Goal: Information Seeking & Learning: Learn about a topic

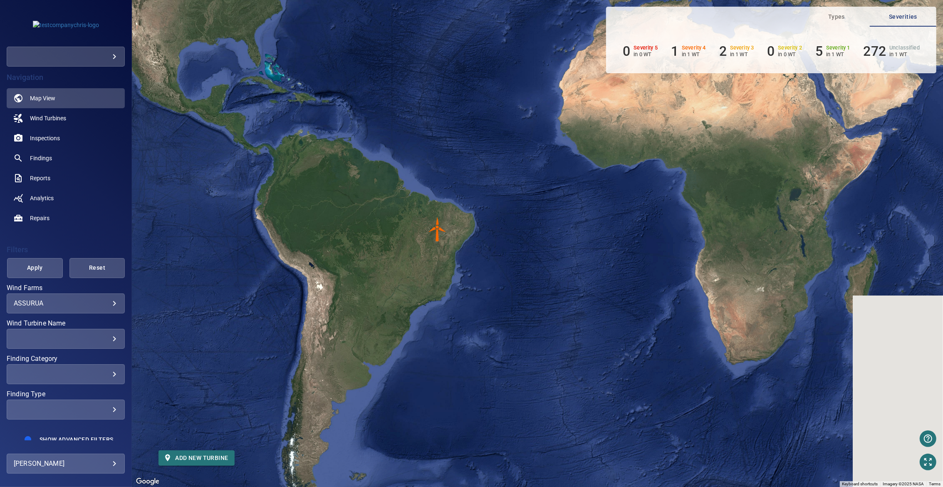
drag, startPoint x: 560, startPoint y: 162, endPoint x: 449, endPoint y: 183, distance: 112.9
click at [449, 183] on div "To activate drag with keyboard, press Alt + Enter. Once in keyboard drag state,…" at bounding box center [537, 243] width 811 height 487
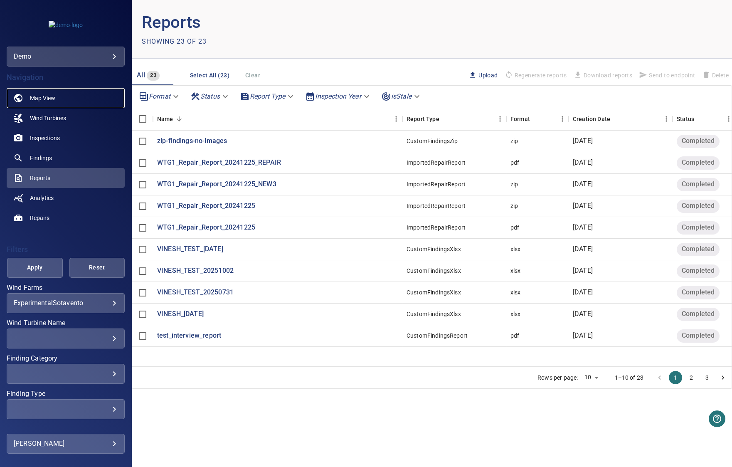
click at [49, 95] on span "Map View" at bounding box center [42, 98] width 25 height 8
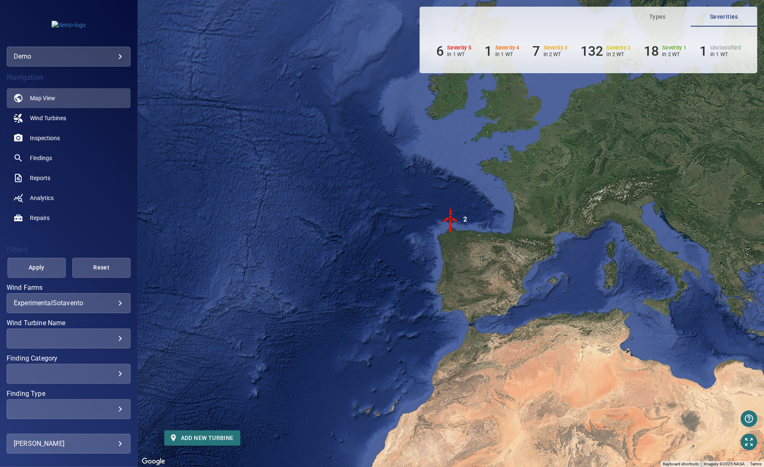
click at [62, 300] on body "**********" at bounding box center [382, 233] width 764 height 467
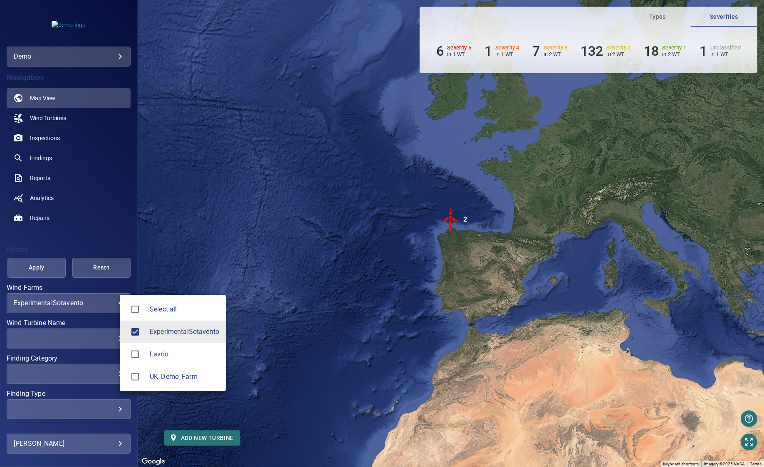
click at [183, 313] on span "Select all" at bounding box center [184, 309] width 69 height 10
type input "**********"
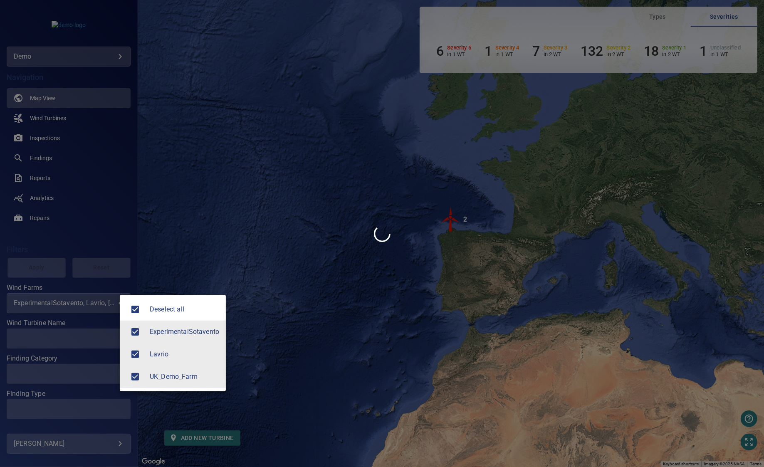
click at [101, 209] on div at bounding box center [382, 233] width 764 height 467
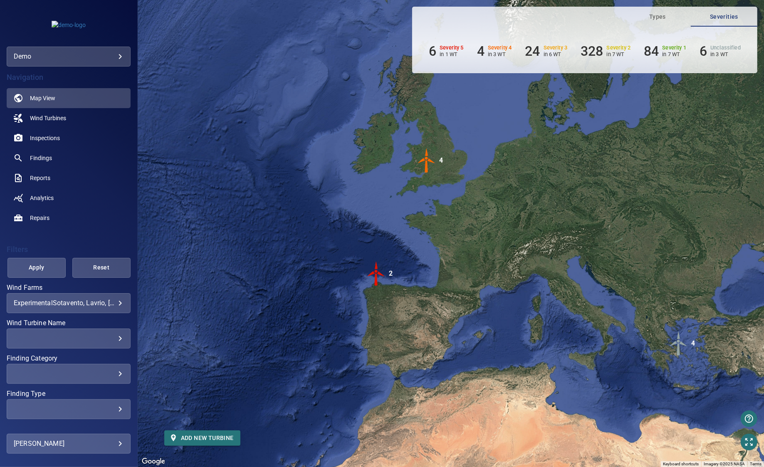
drag, startPoint x: 439, startPoint y: 148, endPoint x: 363, endPoint y: 203, distance: 93.4
click at [363, 203] on div "To activate drag with keyboard, press Alt + Enter. Once in keyboard drag state,…" at bounding box center [451, 233] width 626 height 467
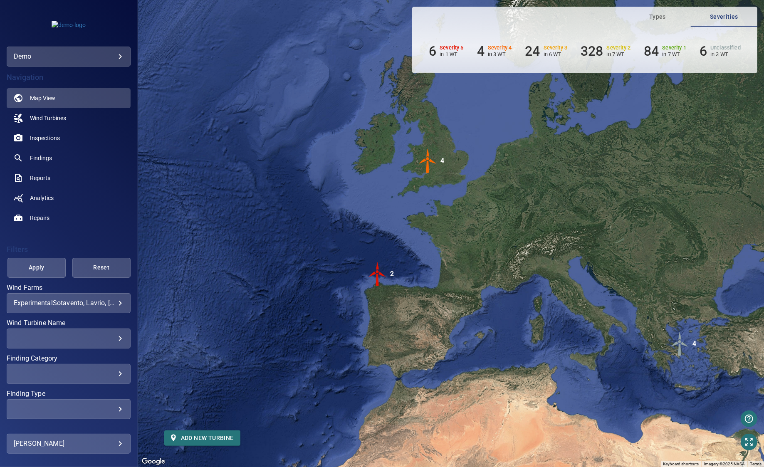
click at [378, 272] on img "2" at bounding box center [377, 274] width 25 height 25
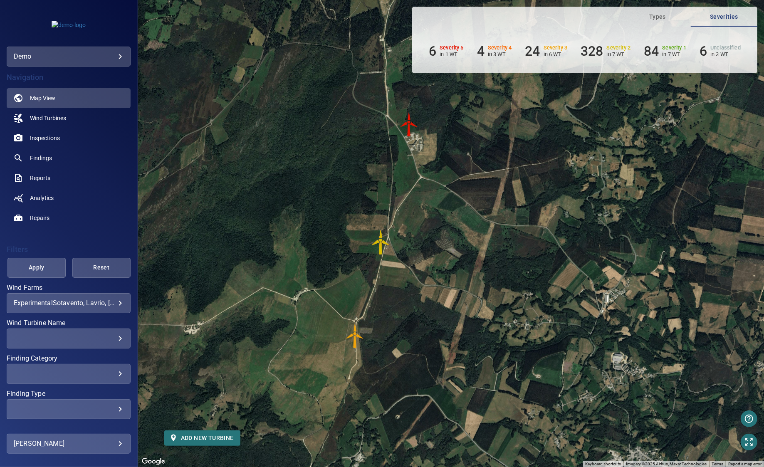
drag, startPoint x: 471, startPoint y: 237, endPoint x: 392, endPoint y: 233, distance: 79.1
click at [392, 233] on div "To navigate, press the arrow keys. To activate drag with keyboard, press Alt + …" at bounding box center [451, 233] width 626 height 467
click at [38, 119] on span "Wind Turbines" at bounding box center [48, 118] width 36 height 8
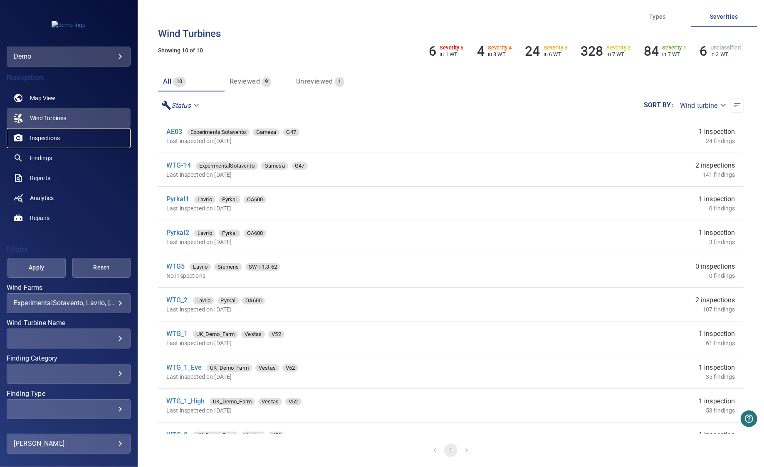
click at [69, 138] on link "Inspections" at bounding box center [69, 138] width 124 height 20
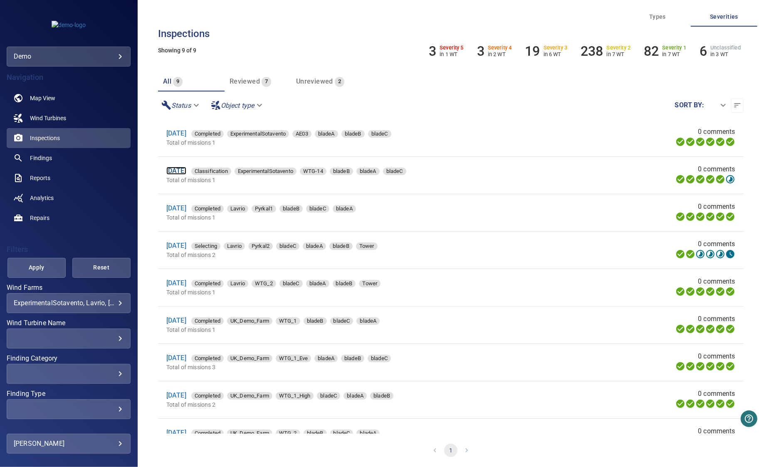
click at [186, 173] on link "18 Oct 2022" at bounding box center [176, 171] width 20 height 8
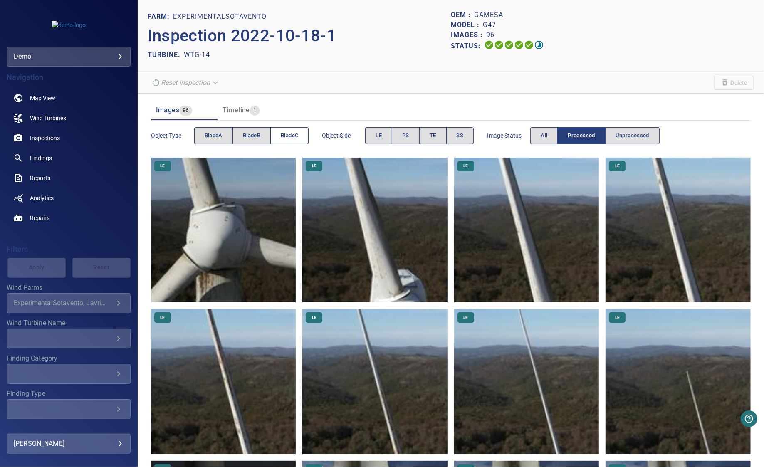
click at [296, 139] on span "bladeC" at bounding box center [289, 136] width 17 height 10
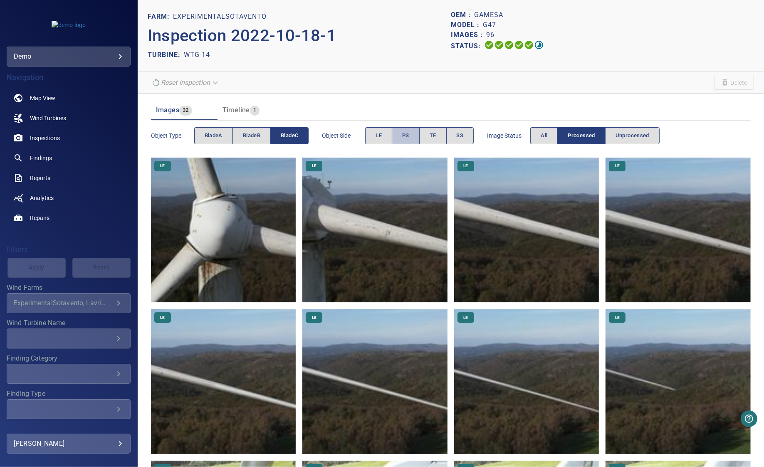
click at [410, 135] on button "PS" at bounding box center [406, 135] width 28 height 17
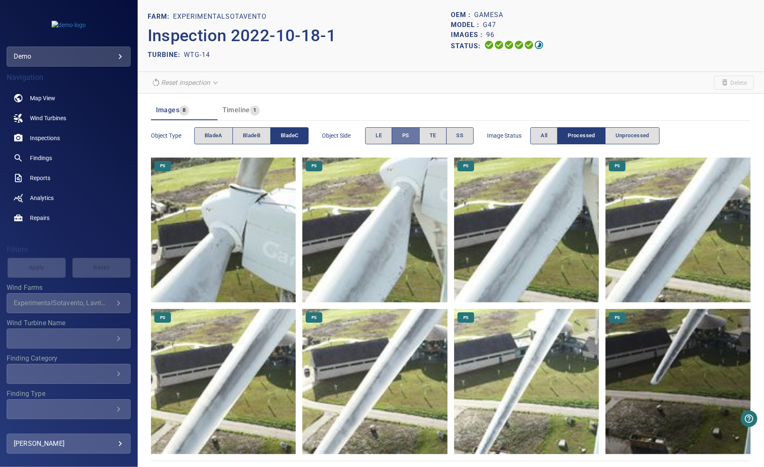
click at [410, 135] on button "PS" at bounding box center [406, 135] width 28 height 17
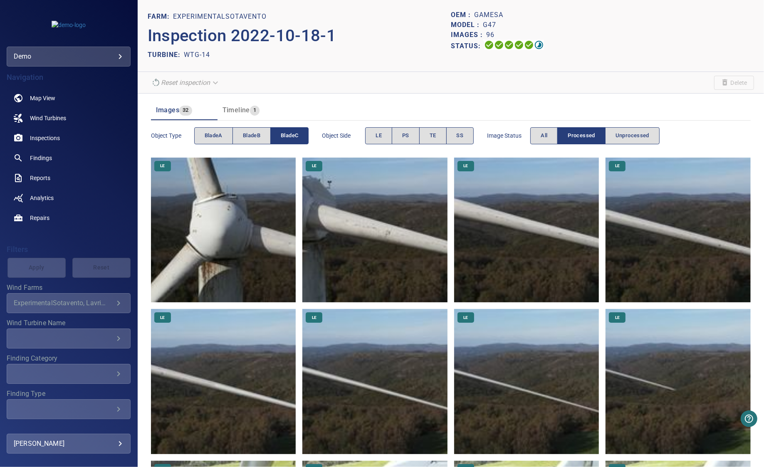
click at [293, 138] on span "bladeC" at bounding box center [289, 136] width 17 height 10
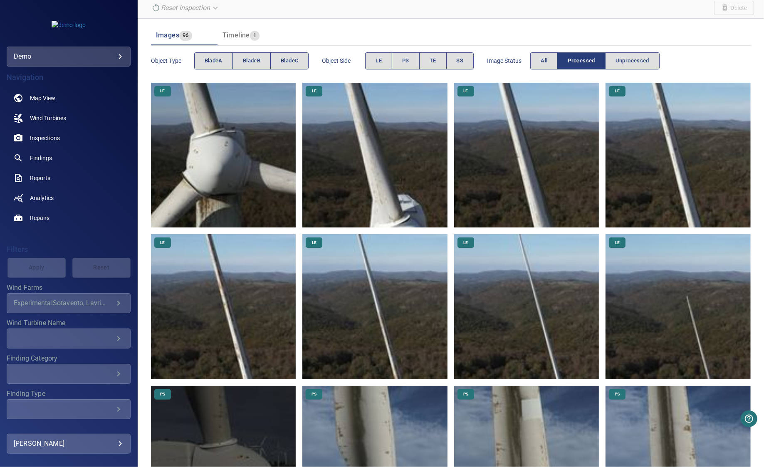
scroll to position [113, 0]
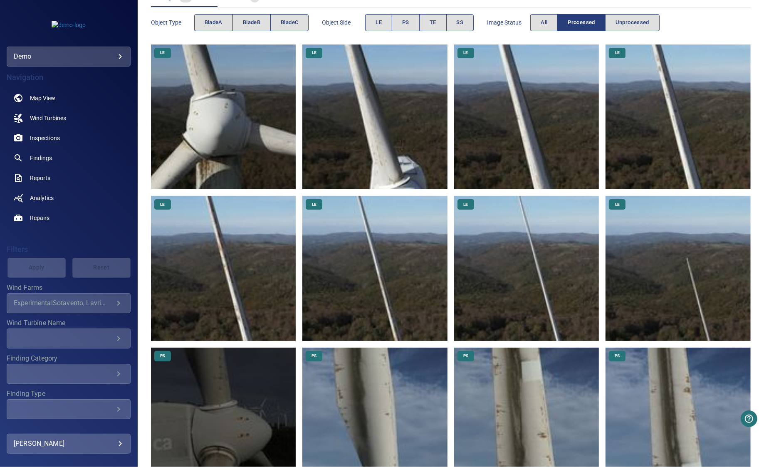
click at [405, 84] on img at bounding box center [374, 117] width 145 height 145
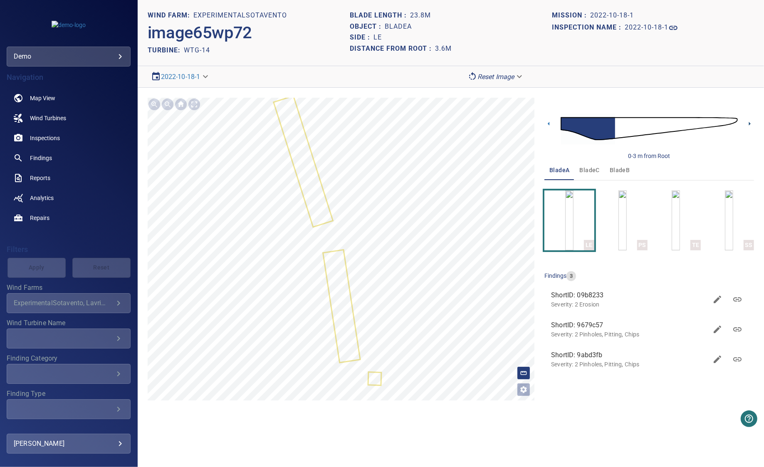
click at [732, 124] on icon at bounding box center [749, 123] width 9 height 9
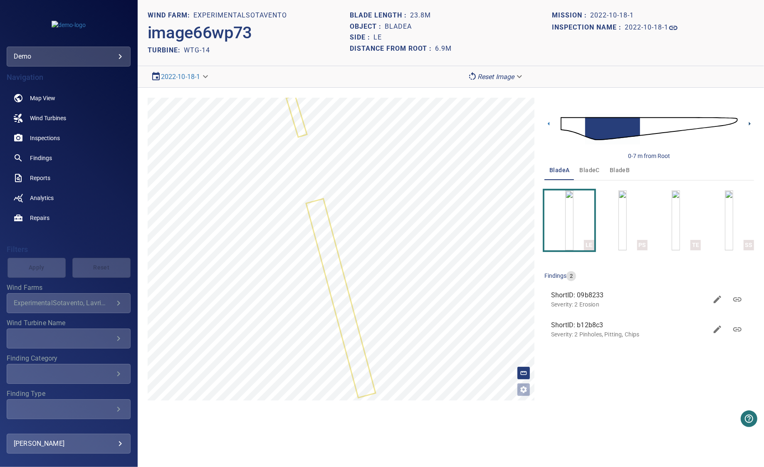
click at [732, 124] on icon at bounding box center [749, 123] width 9 height 9
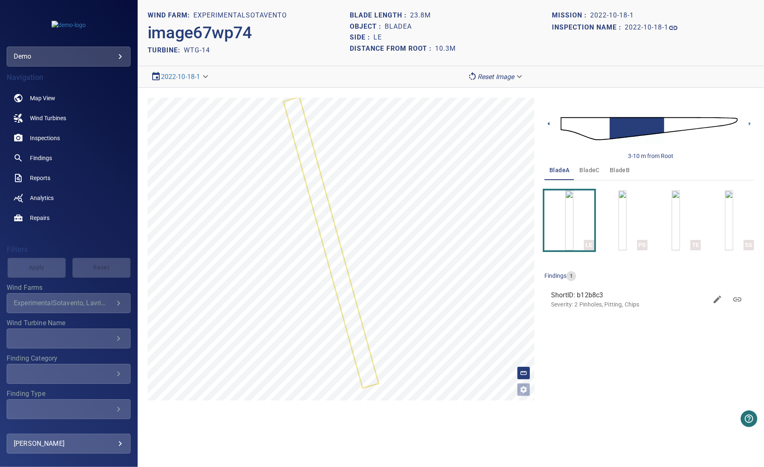
click at [551, 125] on icon at bounding box center [548, 123] width 9 height 9
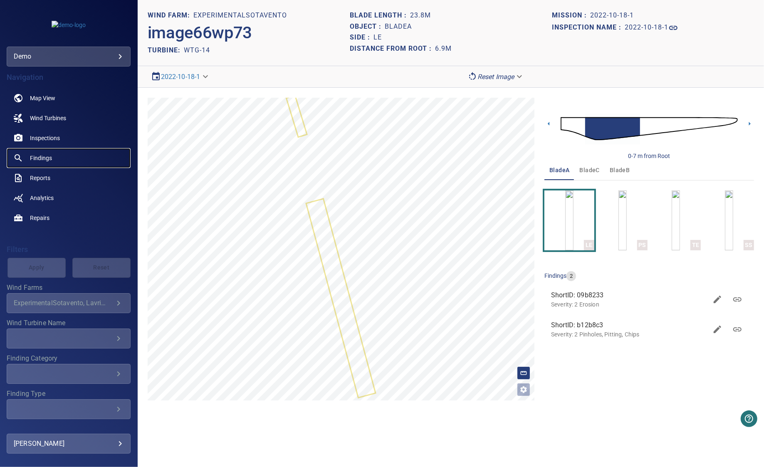
click at [43, 158] on span "Findings" at bounding box center [41, 158] width 22 height 8
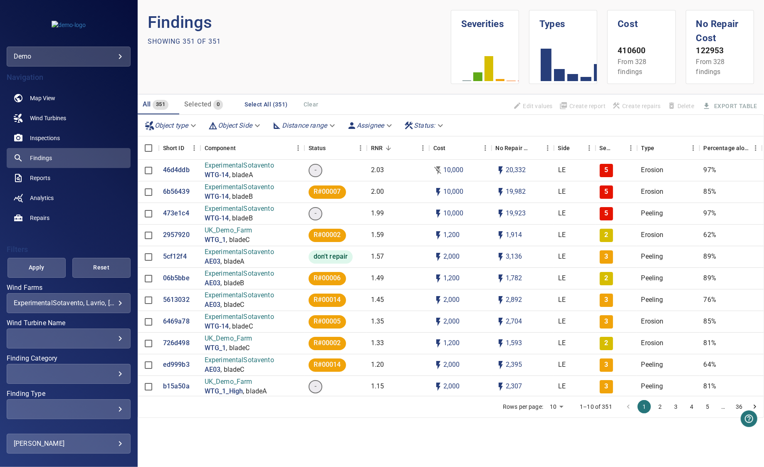
click at [86, 295] on div "**********" at bounding box center [69, 303] width 124 height 20
click at [91, 306] on body "**********" at bounding box center [382, 233] width 764 height 467
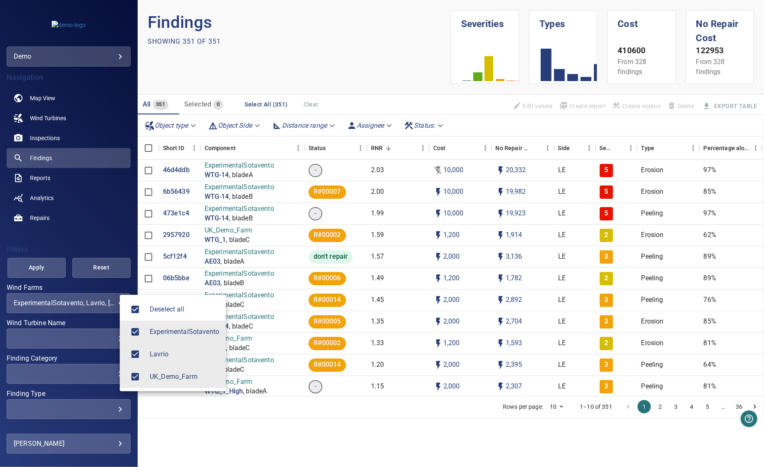
click at [163, 317] on li "Deselect all" at bounding box center [173, 309] width 106 height 22
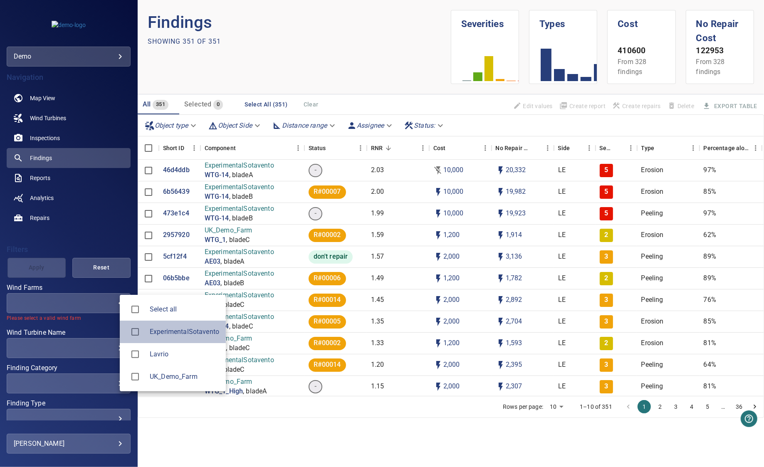
click at [166, 335] on span "ExperimentalSotavento" at bounding box center [184, 332] width 69 height 10
type input "**********"
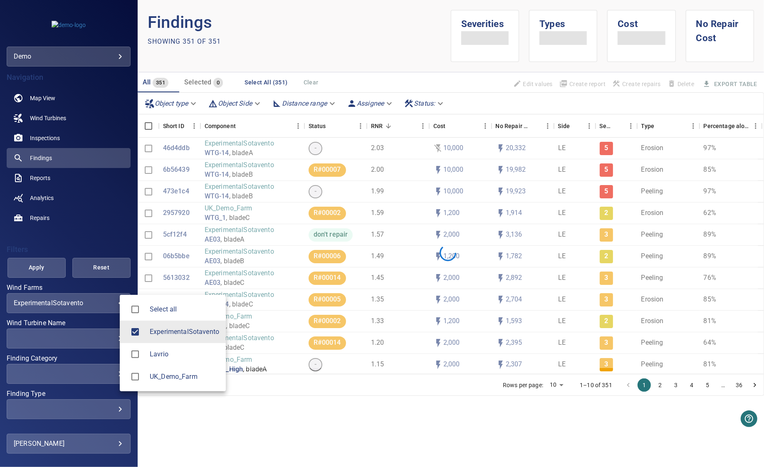
click at [69, 252] on div at bounding box center [382, 233] width 764 height 467
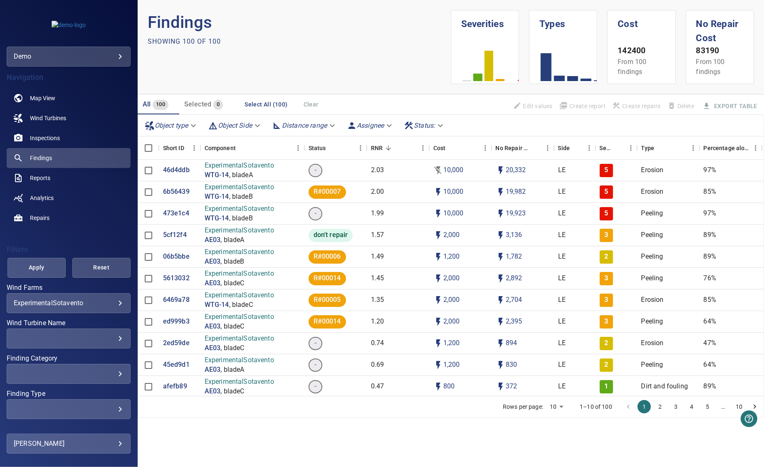
click at [66, 337] on div "​" at bounding box center [69, 338] width 110 height 8
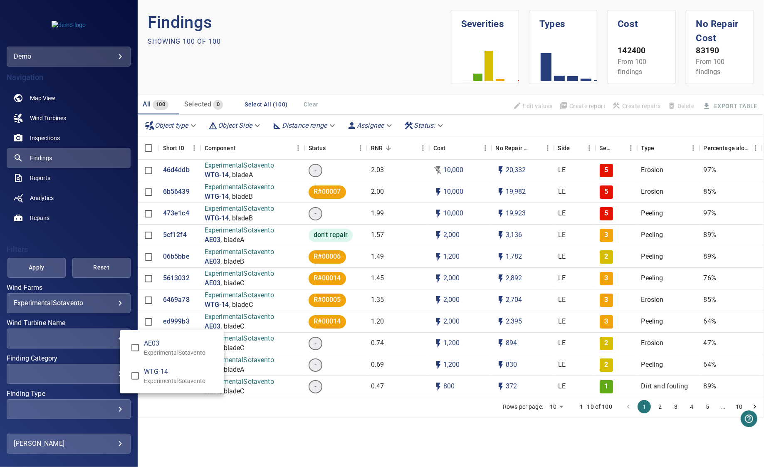
type input "**********"
click at [82, 256] on div "Wind Turbine Name" at bounding box center [382, 233] width 764 height 467
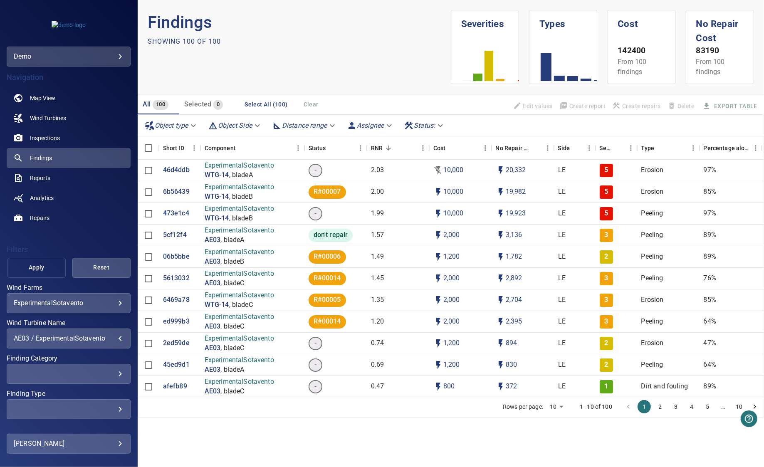
click at [53, 266] on button "Apply" at bounding box center [36, 268] width 58 height 20
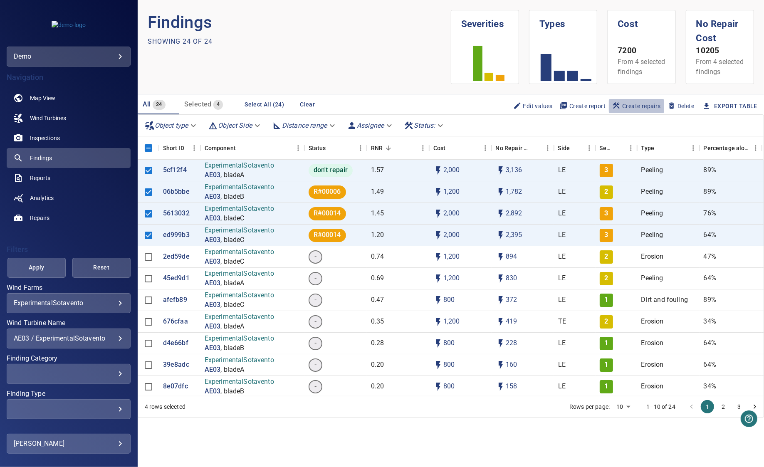
click at [633, 111] on span "Create repairs" at bounding box center [636, 105] width 49 height 9
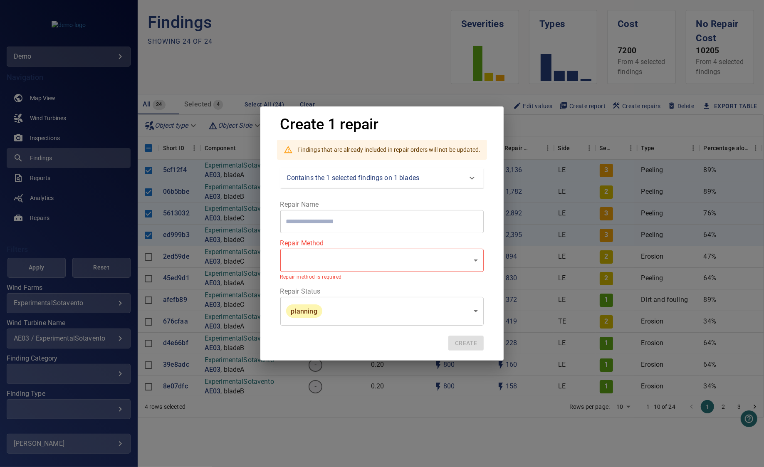
click at [407, 64] on div "Create 1 repair Findings that are already included in repair orders will not be…" at bounding box center [382, 233] width 764 height 467
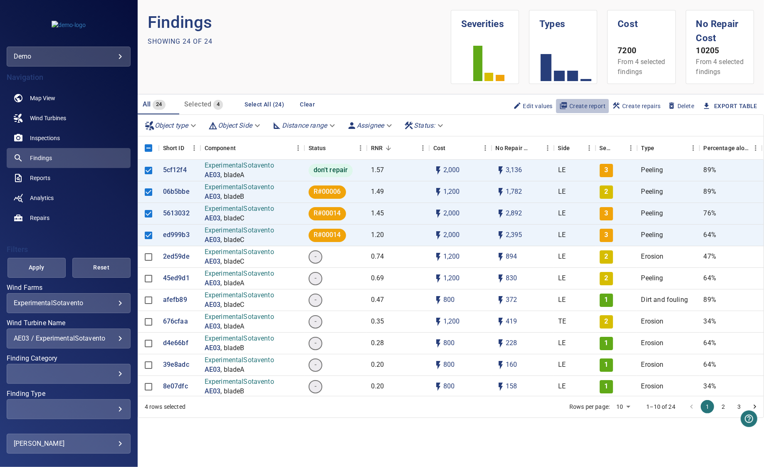
click at [579, 111] on span "Create report" at bounding box center [582, 105] width 46 height 9
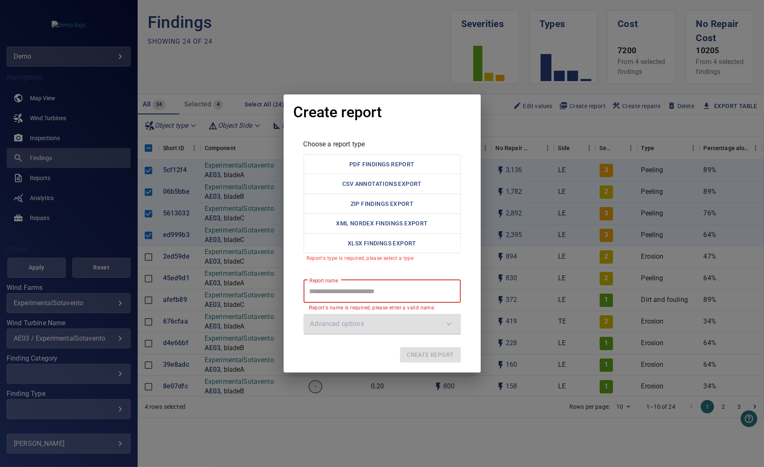
click at [387, 37] on div "Create report Choose a report type PDF Findings Report CSV Annotations Export Z…" at bounding box center [382, 233] width 764 height 467
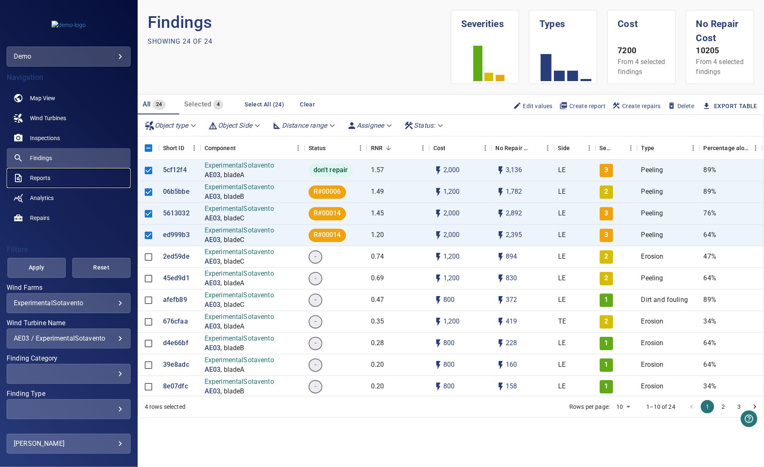
click at [42, 178] on span "Reports" at bounding box center [40, 178] width 20 height 8
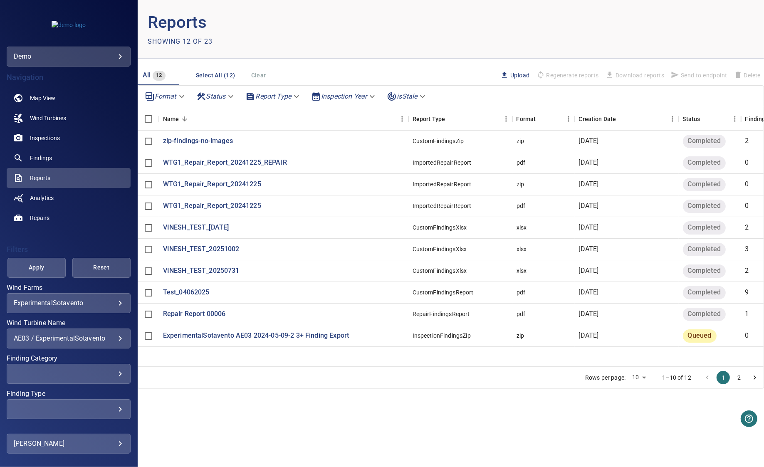
click at [732, 377] on button "2" at bounding box center [738, 377] width 13 height 13
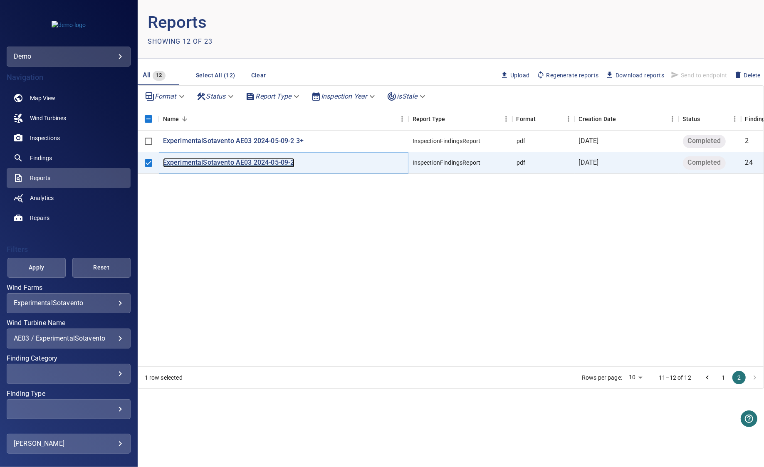
click at [236, 160] on p "ExperimentalSotavento AE03 2024-05-09-2" at bounding box center [228, 163] width 131 height 10
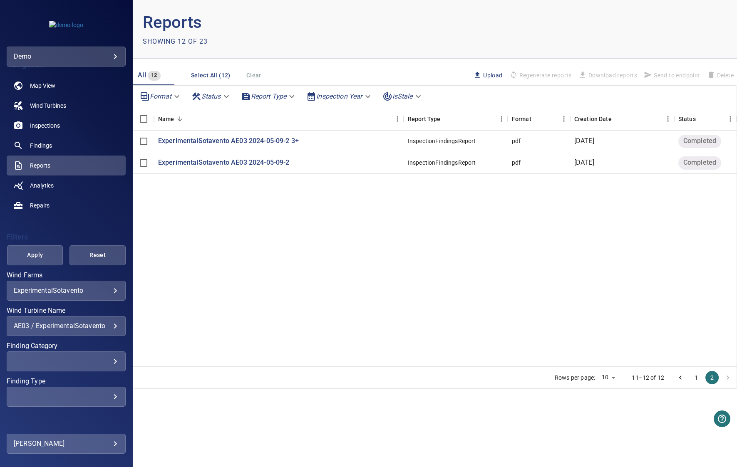
scroll to position [25, 0]
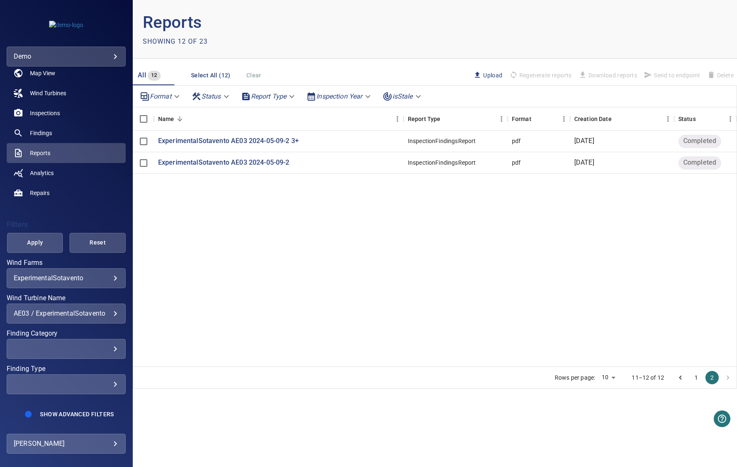
click at [96, 351] on div "​" at bounding box center [66, 349] width 105 height 8
click at [291, 205] on div "Finding Category" at bounding box center [368, 233] width 737 height 467
click at [69, 345] on div "​" at bounding box center [66, 349] width 105 height 8
click at [156, 403] on span "3" at bounding box center [178, 401] width 68 height 10
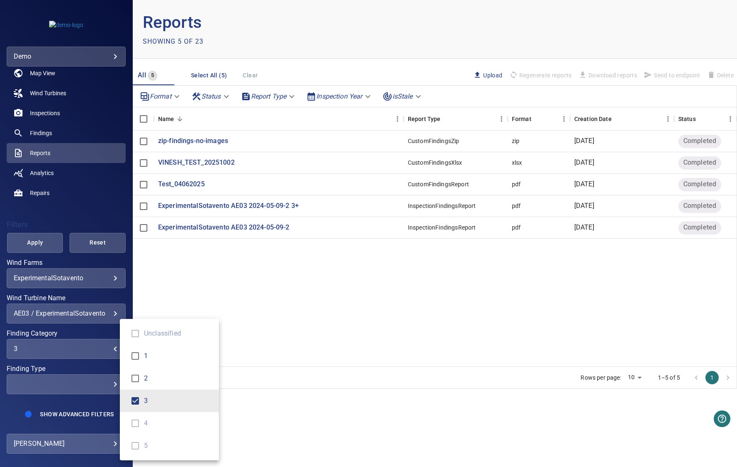
click at [159, 377] on span "2" at bounding box center [178, 378] width 68 height 10
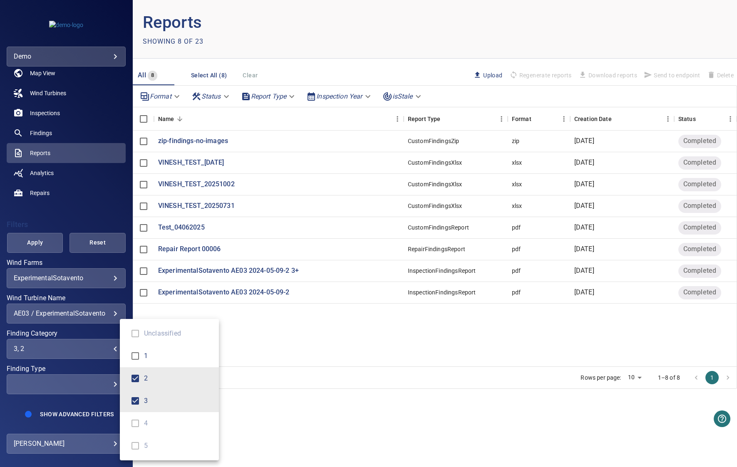
click at [160, 356] on span "1" at bounding box center [178, 356] width 68 height 10
click at [160, 359] on span "1" at bounding box center [178, 356] width 68 height 10
click at [159, 374] on span "2" at bounding box center [178, 378] width 68 height 10
type input "*"
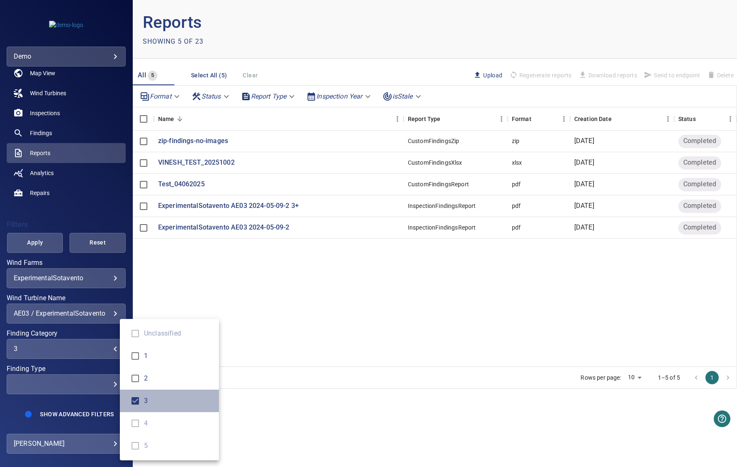
click at [157, 398] on span "3" at bounding box center [178, 401] width 68 height 10
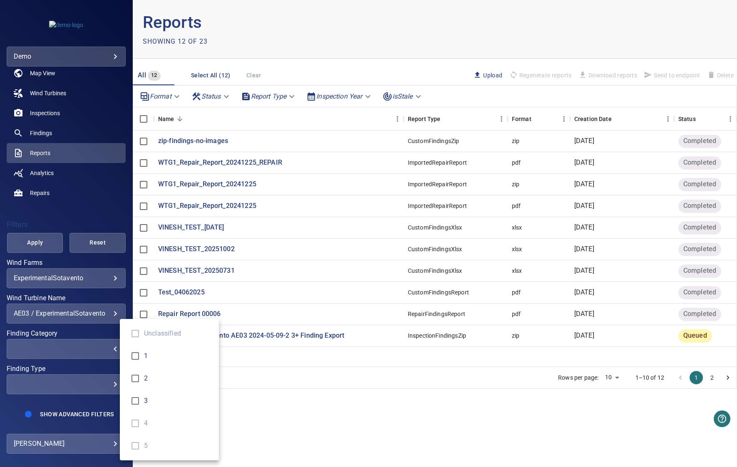
click at [111, 220] on div "Finding Category" at bounding box center [368, 233] width 737 height 467
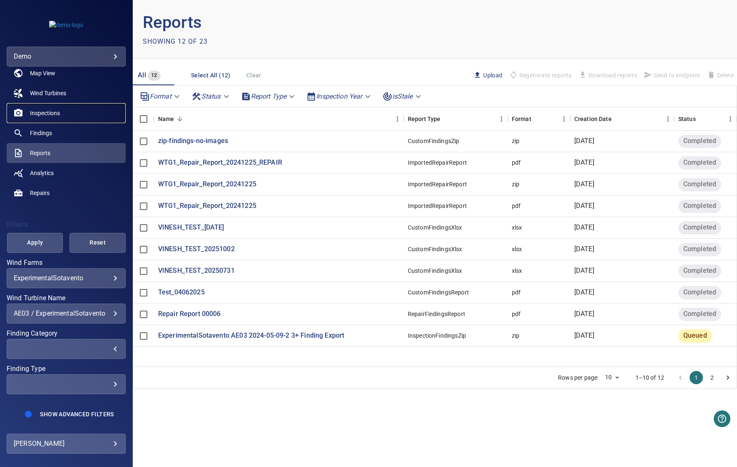
click at [45, 116] on span "Inspections" at bounding box center [45, 113] width 30 height 8
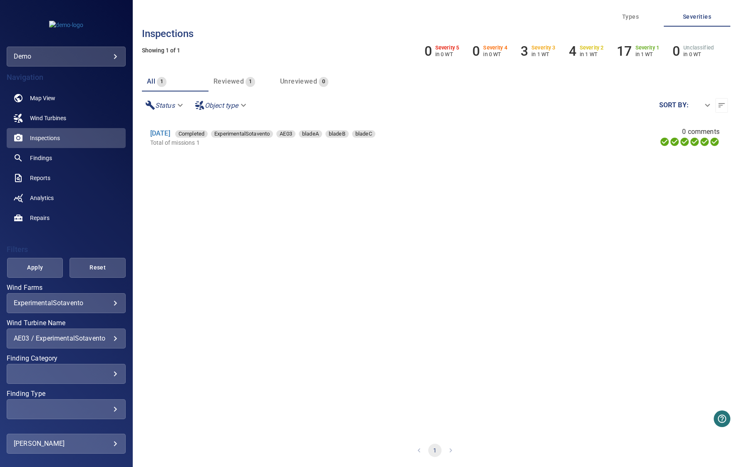
click at [76, 303] on body "**********" at bounding box center [368, 233] width 737 height 467
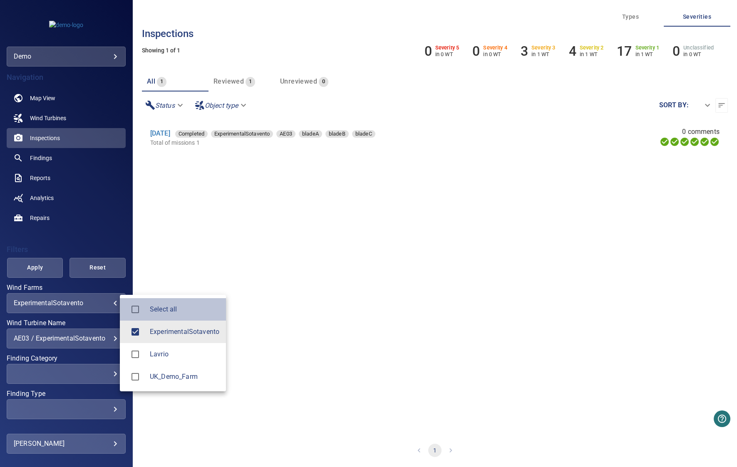
click at [195, 313] on span "Select all" at bounding box center [184, 309] width 69 height 10
type input "**********"
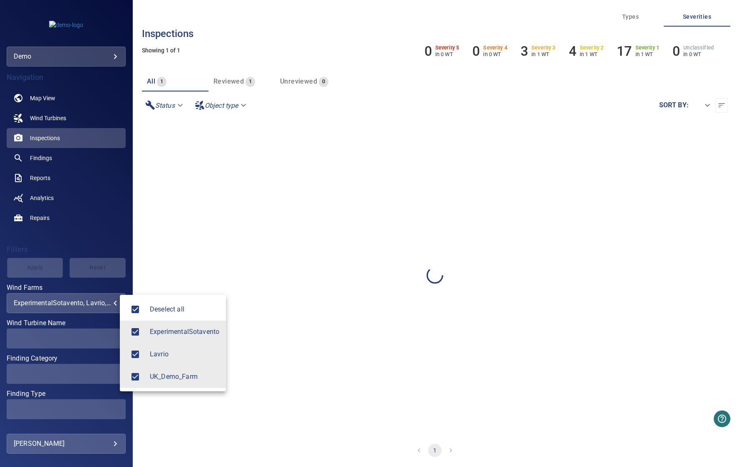
click at [185, 214] on div at bounding box center [368, 233] width 737 height 467
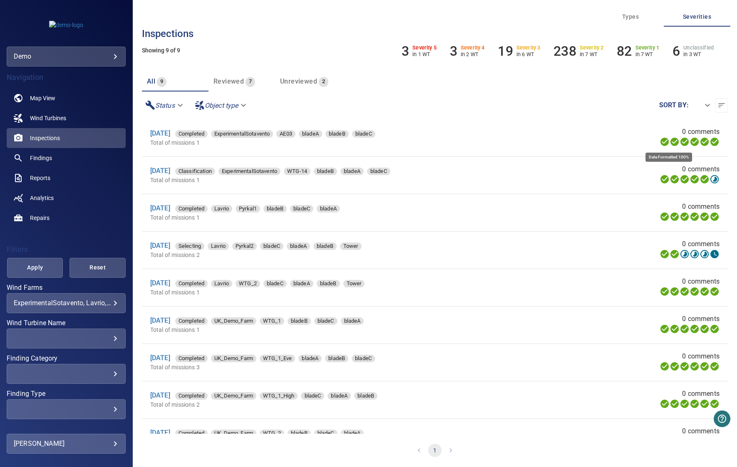
click at [669, 143] on icon at bounding box center [674, 142] width 10 height 10
click at [161, 172] on link "18 Oct 2022" at bounding box center [160, 171] width 20 height 8
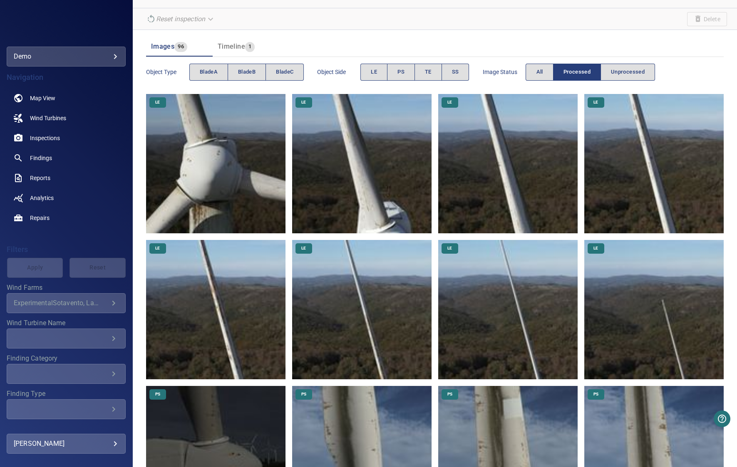
scroll to position [74, 0]
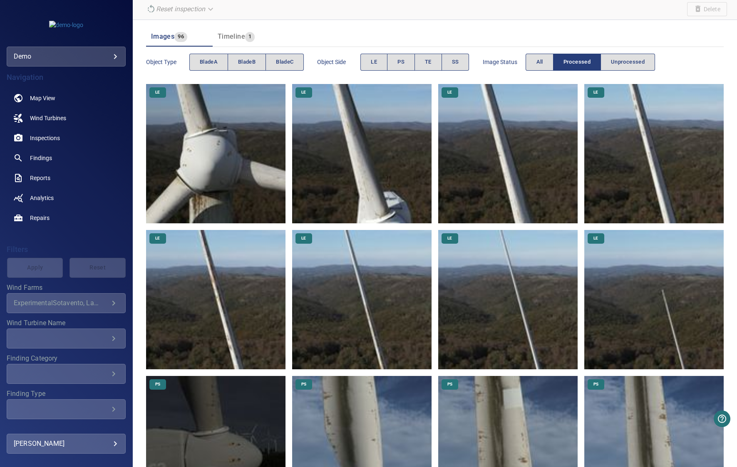
click at [379, 155] on img at bounding box center [361, 153] width 139 height 139
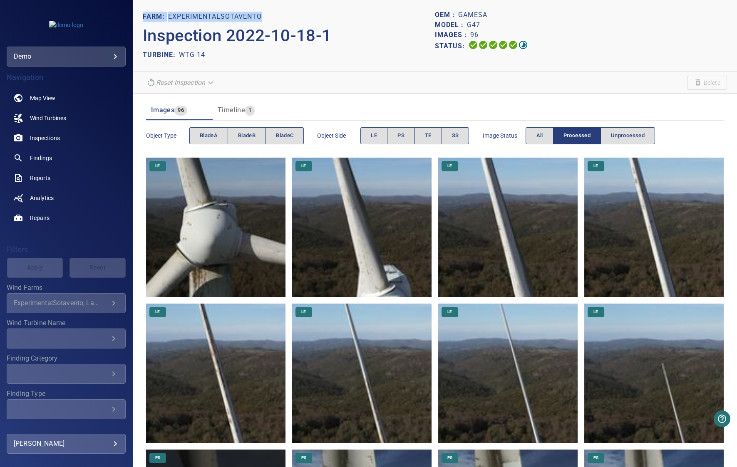
drag, startPoint x: 141, startPoint y: 15, endPoint x: 334, endPoint y: 16, distance: 193.0
click at [334, 16] on header "FARM: ExperimentalSotavento Inspection 2022-10-18-1 TURBINE: WTG-14 OEM : Games…" at bounding box center [435, 36] width 604 height 72
click at [45, 161] on span "Findings" at bounding box center [41, 158] width 22 height 8
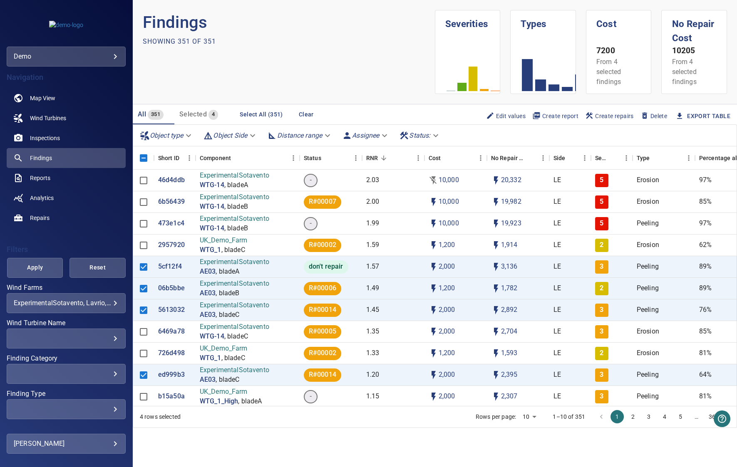
click at [561, 114] on span "Create report" at bounding box center [555, 115] width 46 height 9
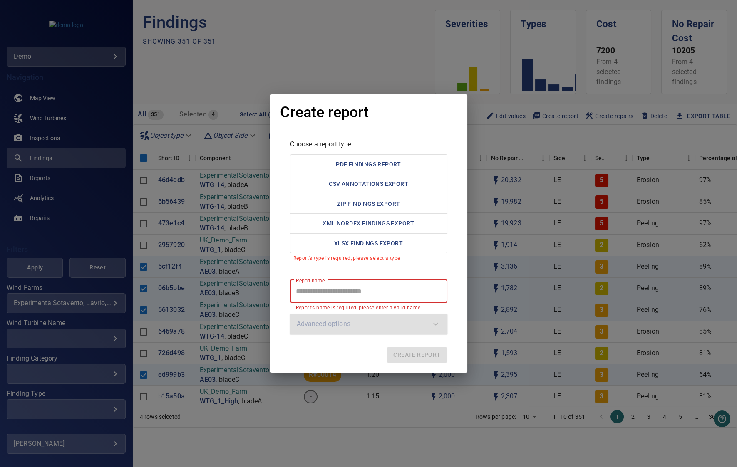
click at [537, 180] on div "Create report Choose a report type PDF Findings Report CSV Annotations Export Z…" at bounding box center [368, 233] width 737 height 467
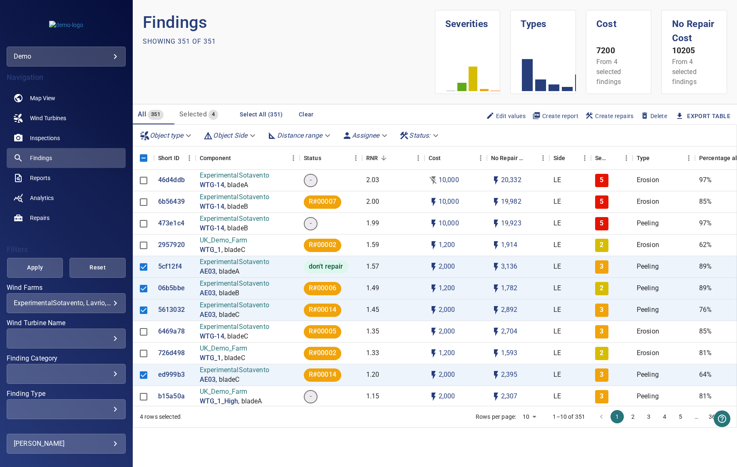
click at [596, 117] on span "Create repairs" at bounding box center [609, 115] width 49 height 9
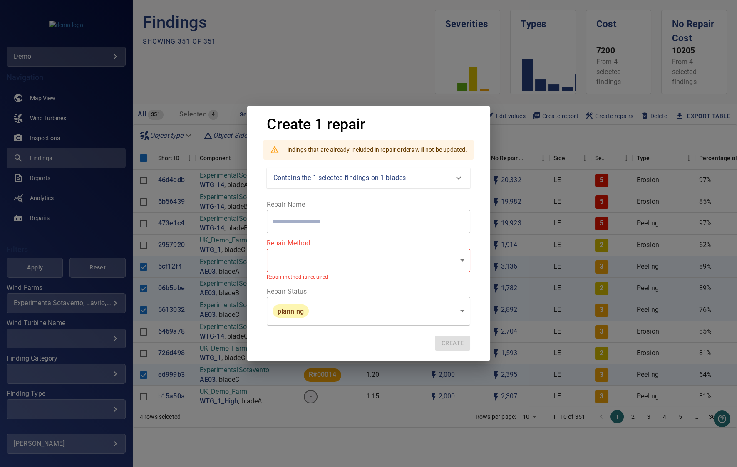
click at [166, 208] on div "Create 1 repair Findings that are already included in repair orders will not be…" at bounding box center [368, 233] width 737 height 467
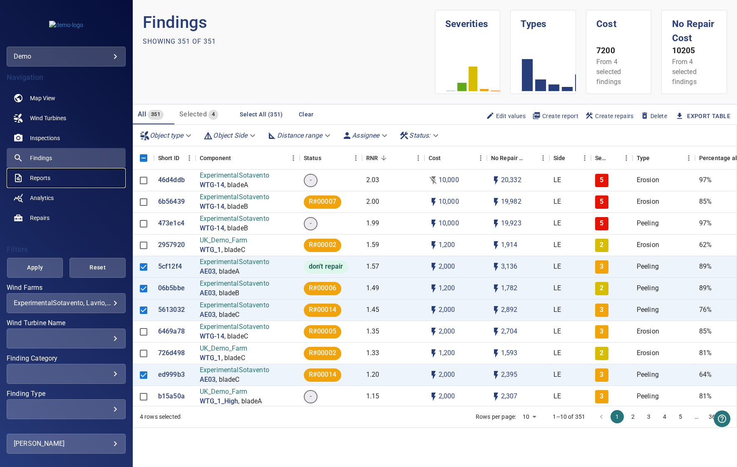
click at [43, 178] on span "Reports" at bounding box center [40, 178] width 20 height 8
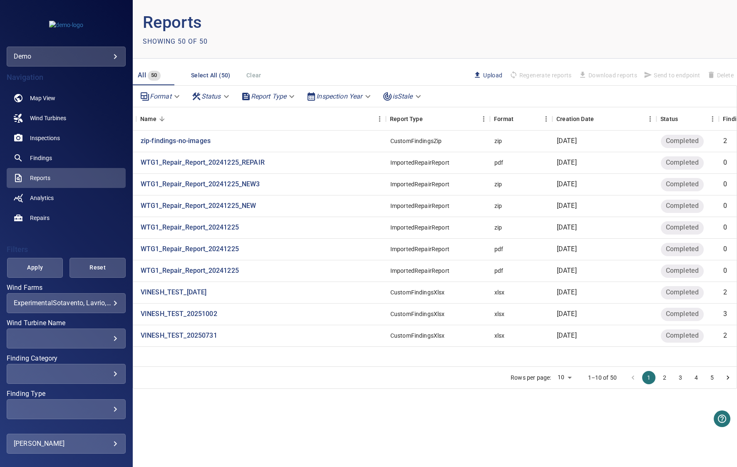
scroll to position [0, 29]
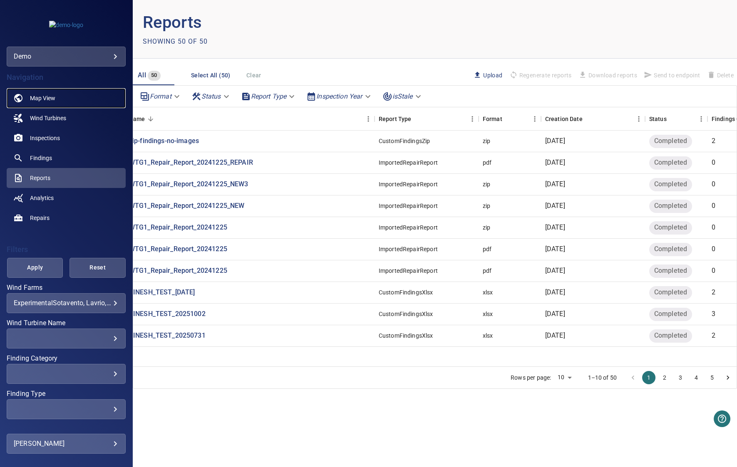
click at [32, 93] on link "Map View" at bounding box center [66, 98] width 119 height 20
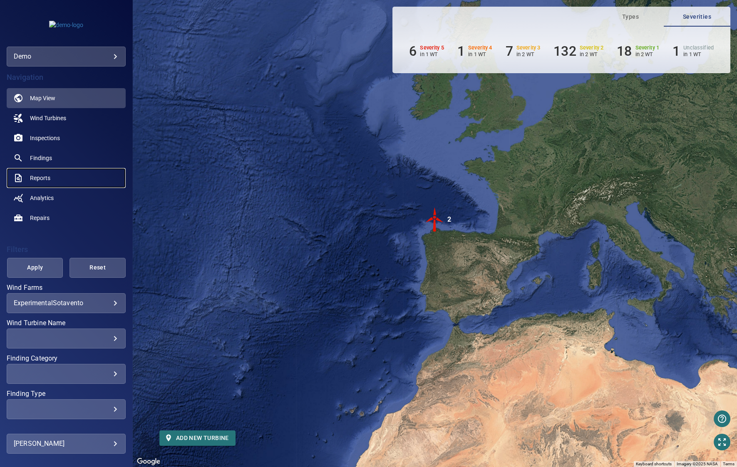
click at [41, 176] on span "Reports" at bounding box center [40, 178] width 20 height 8
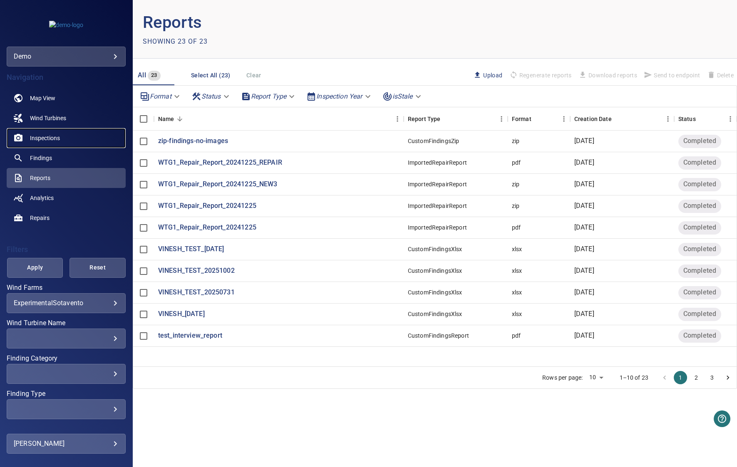
click at [41, 134] on span "Inspections" at bounding box center [45, 138] width 30 height 8
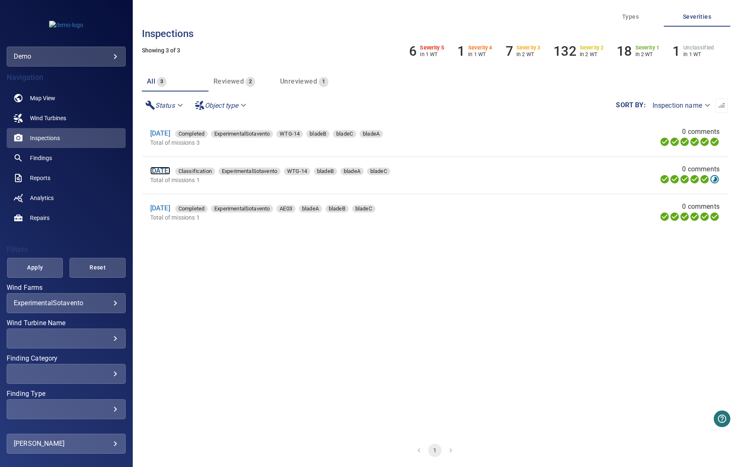
click at [162, 172] on link "18 Oct 2022" at bounding box center [160, 171] width 20 height 8
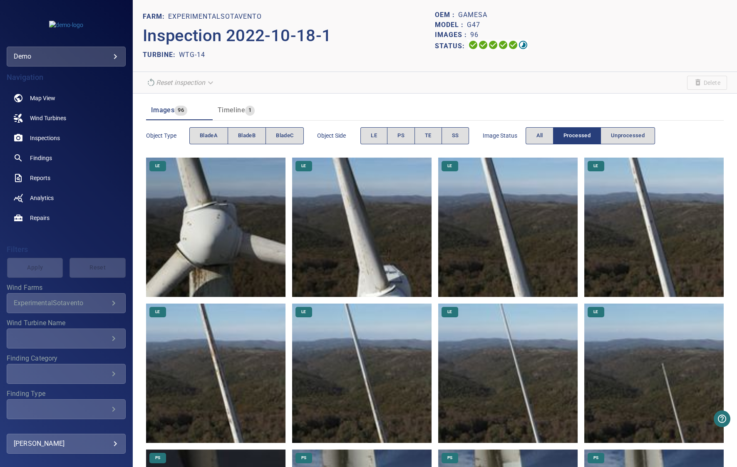
click at [372, 209] on img at bounding box center [361, 227] width 139 height 139
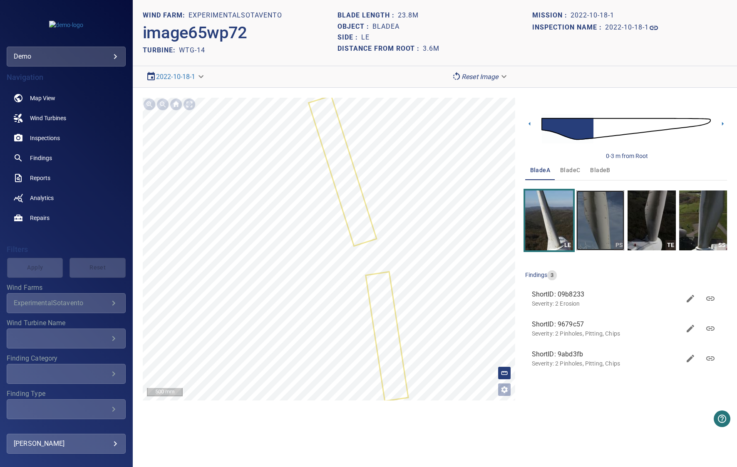
click at [606, 196] on img "button" at bounding box center [600, 220] width 48 height 60
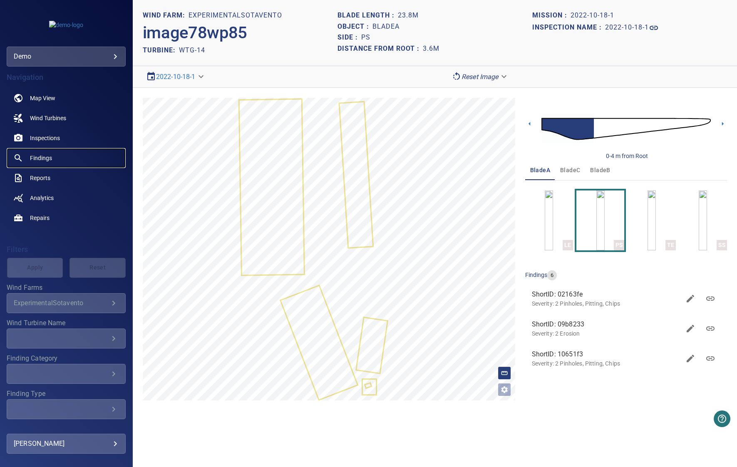
click at [42, 158] on span "Findings" at bounding box center [41, 158] width 22 height 8
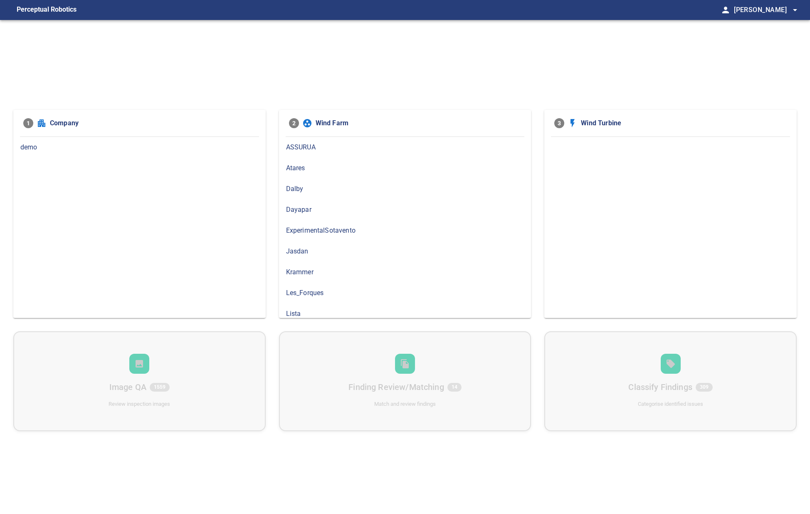
click at [40, 149] on span "demo" at bounding box center [139, 147] width 238 height 10
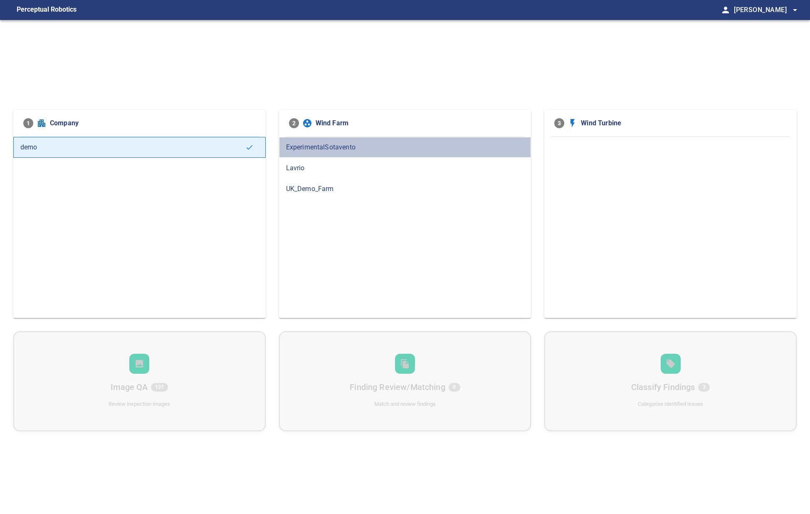
click at [322, 151] on span "ExperimentalSotavento" at bounding box center [405, 147] width 238 height 10
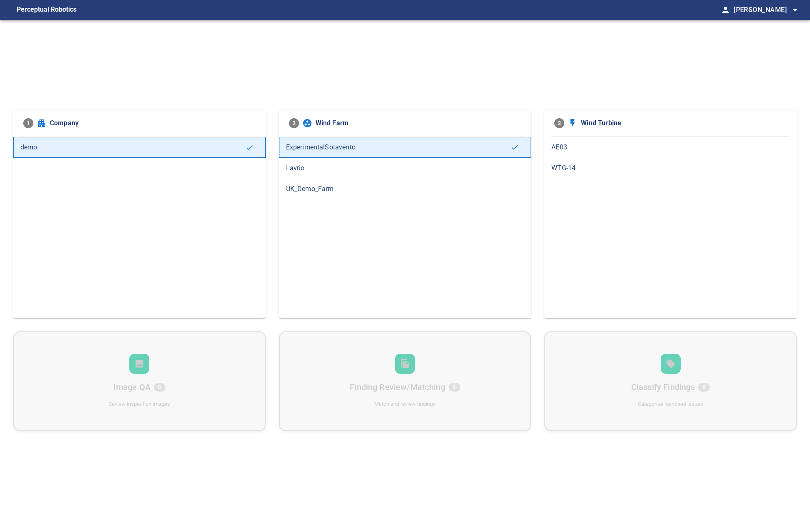
click at [600, 147] on span "AE03" at bounding box center [670, 147] width 238 height 10
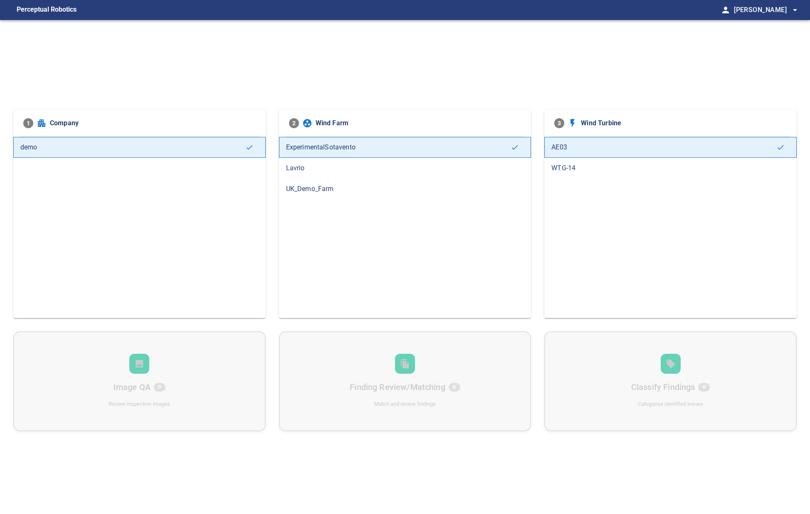
click at [599, 156] on div "AE03" at bounding box center [670, 147] width 252 height 21
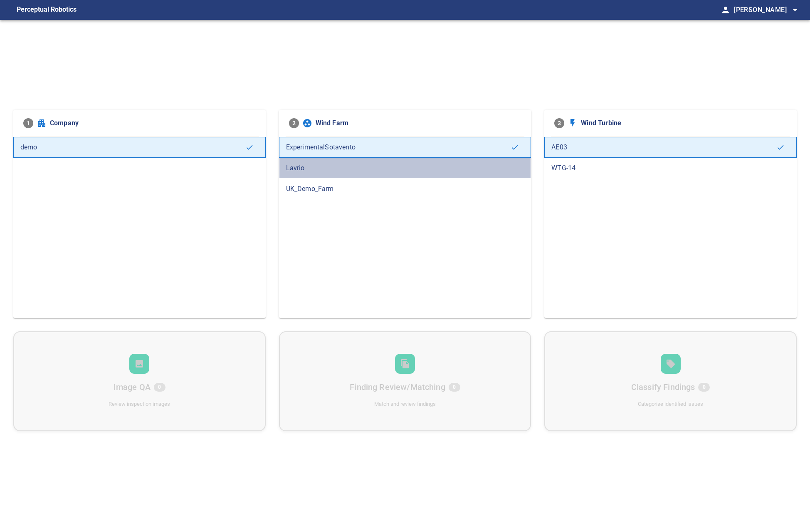
click at [362, 159] on div "Lavrio" at bounding box center [405, 168] width 252 height 21
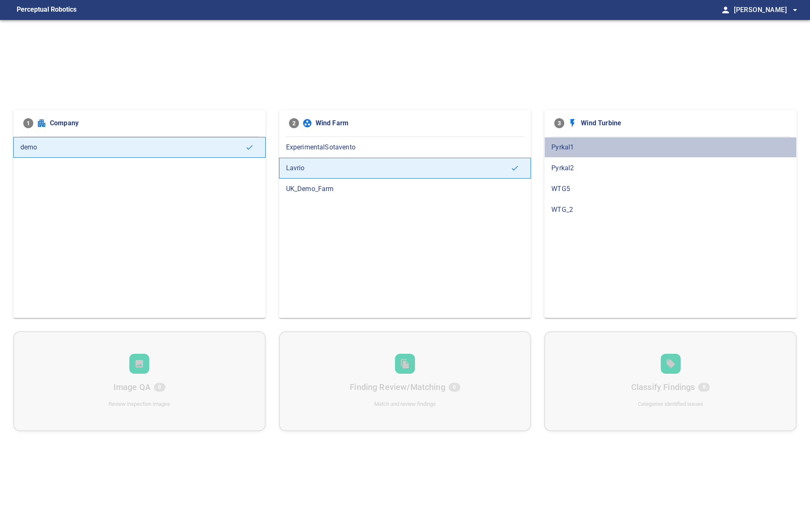
click at [582, 156] on div "Pyrkal1" at bounding box center [670, 147] width 252 height 21
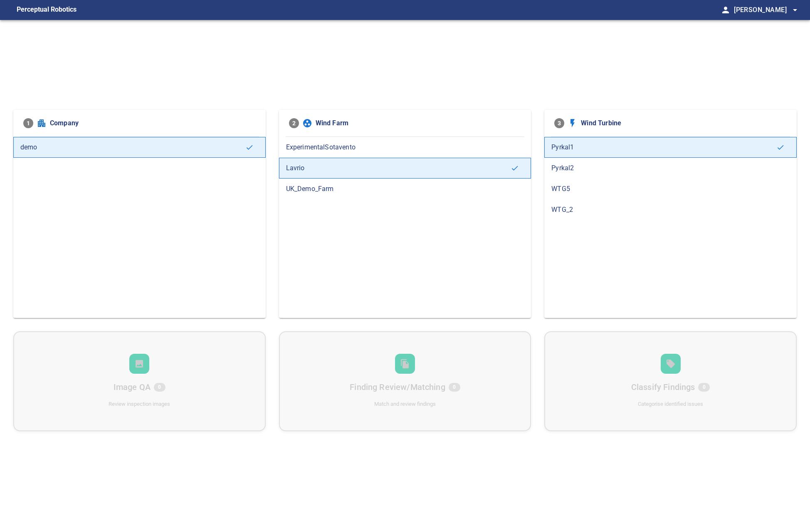
click at [580, 164] on span "Pyrkal2" at bounding box center [670, 168] width 238 height 10
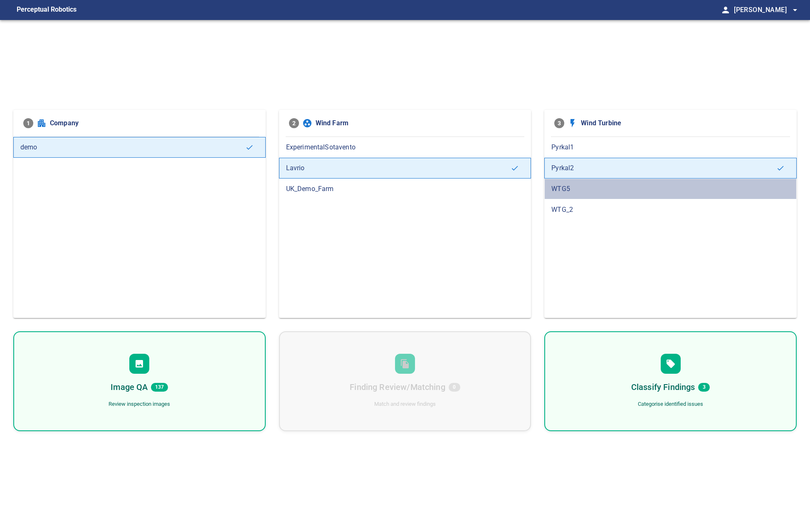
click at [575, 182] on div "WTG5" at bounding box center [670, 188] width 252 height 21
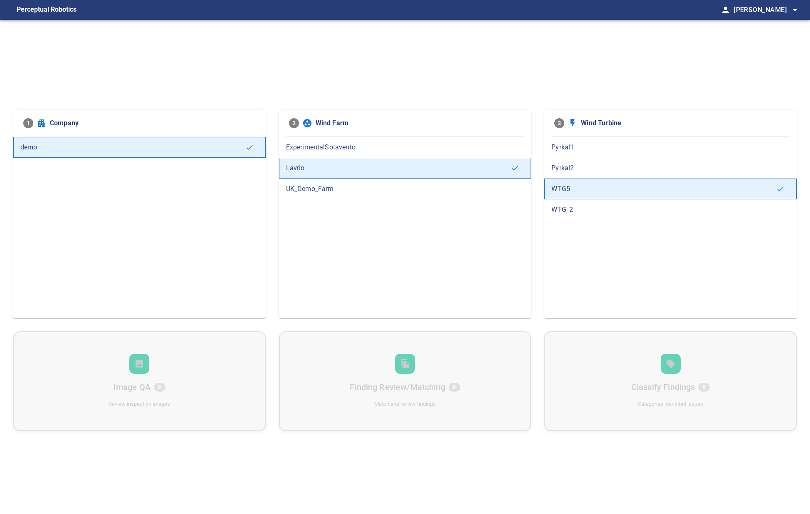
click at [573, 166] on span "Pyrkal2" at bounding box center [670, 168] width 238 height 10
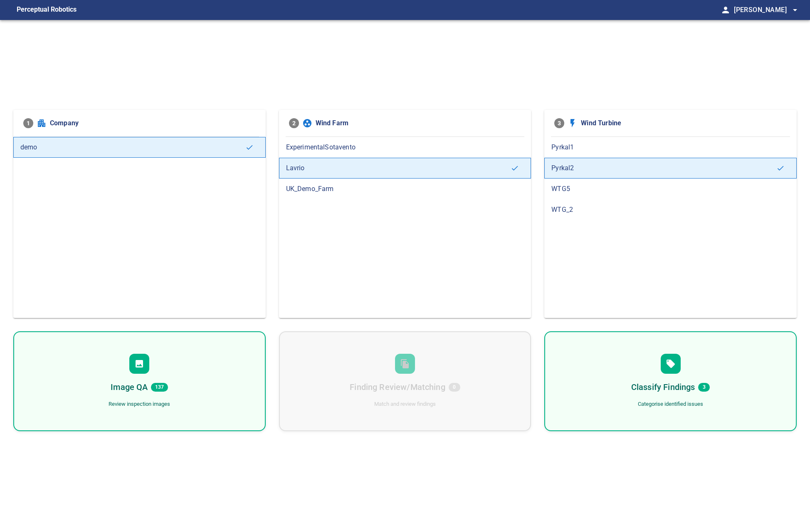
click at [614, 360] on div "Classify Findings 3 Categorise identified issues" at bounding box center [670, 381] width 252 height 100
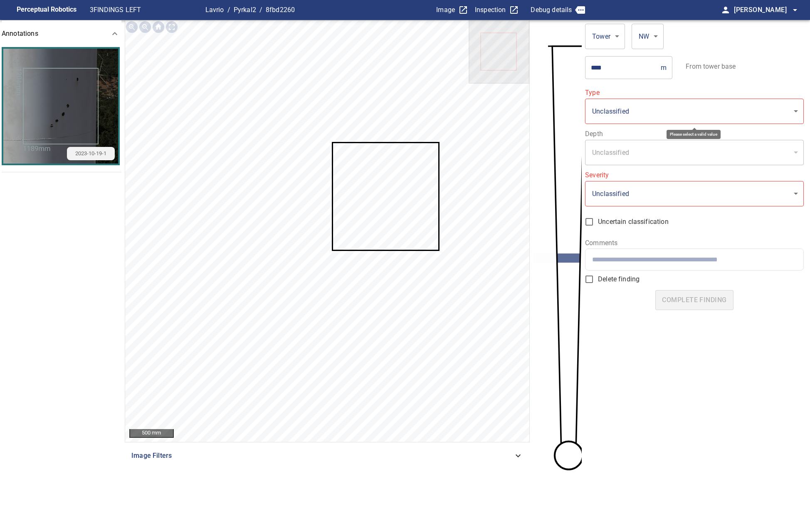
click at [631, 107] on body "**********" at bounding box center [405, 257] width 810 height 514
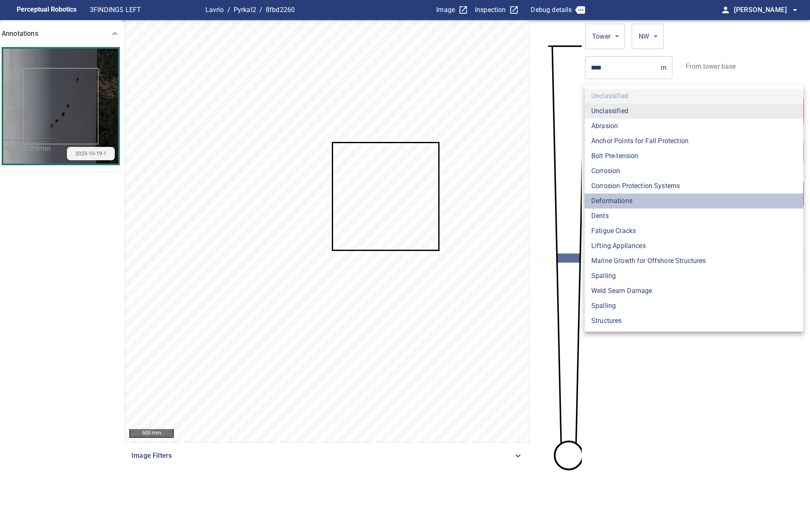
click at [607, 202] on li "Deformations" at bounding box center [694, 200] width 219 height 15
type input "**********"
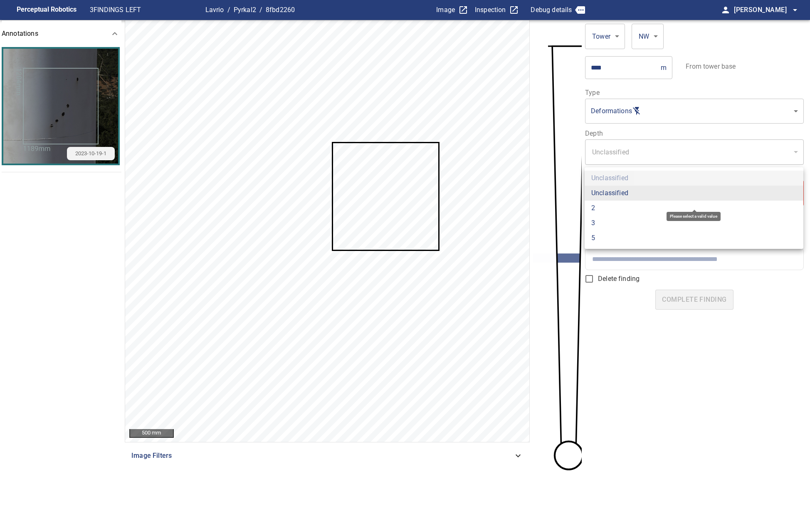
click at [619, 190] on body "**********" at bounding box center [405, 257] width 810 height 514
click at [622, 227] on li "3" at bounding box center [694, 222] width 219 height 15
type input "*"
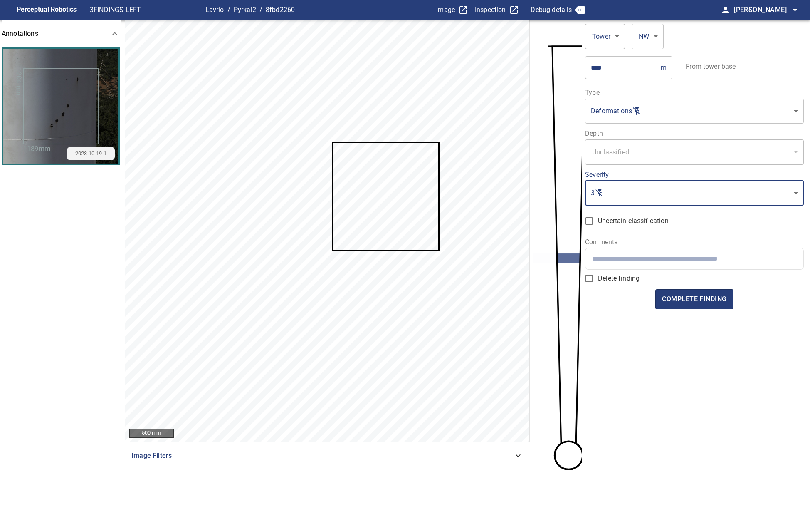
click at [635, 155] on div "Unclassified" at bounding box center [691, 152] width 200 height 10
click at [628, 138] on div "**********" at bounding box center [694, 147] width 219 height 35
click at [630, 150] on div "Unclassified" at bounding box center [691, 152] width 200 height 10
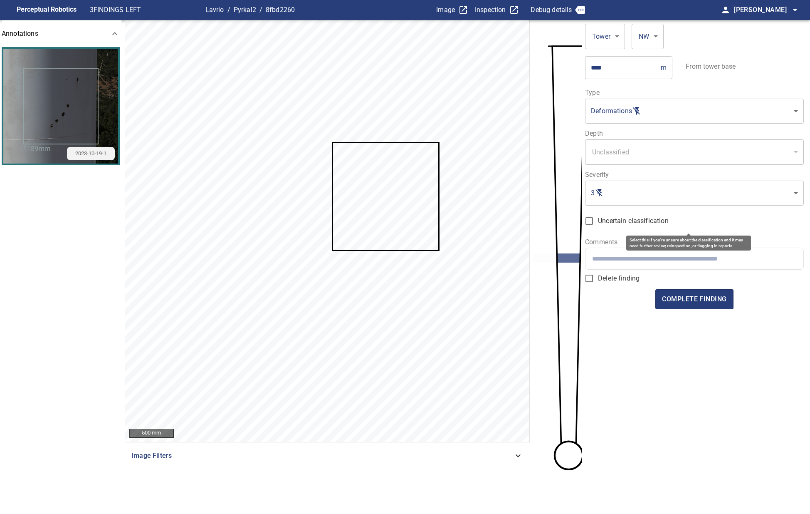
click at [600, 220] on span "Uncertain classification" at bounding box center [633, 221] width 71 height 10
click at [617, 250] on div at bounding box center [695, 258] width 218 height 21
